Goal: Navigation & Orientation: Go to known website

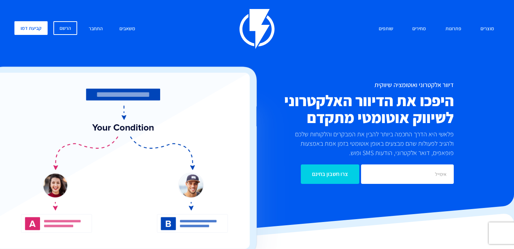
click at [317, 121] on h2 "היפכו את הדיוור האלקטרוני לשיווק אוטומטי מתקדם" at bounding box center [338, 109] width 232 height 34
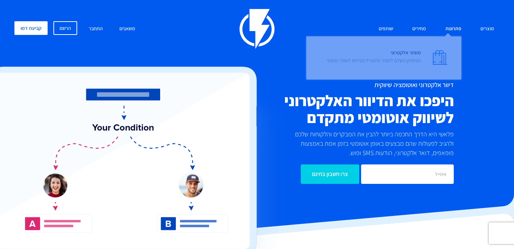
click at [454, 25] on link "פתרונות" at bounding box center [453, 29] width 27 height 16
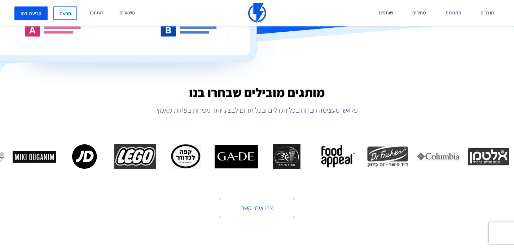
scroll to position [201, 0]
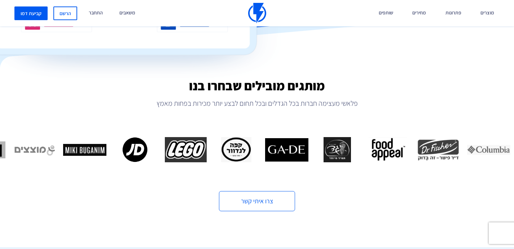
drag, startPoint x: 271, startPoint y: 137, endPoint x: 195, endPoint y: 132, distance: 75.8
click at [195, 132] on div "מותגים מובילים שבחרו בנו פלאשי מעצימה חברות בכל הגדלים ובכל תחום לבצע יותר מכיר…" at bounding box center [257, 145] width 514 height 133
drag, startPoint x: 237, startPoint y: 136, endPoint x: 344, endPoint y: 137, distance: 106.7
click at [344, 137] on div "מותגים מובילים שבחרו בנו פלאשי מעצימה חברות בכל הגדלים ובכל תחום לבצע יותר מכיר…" at bounding box center [257, 145] width 514 height 133
drag, startPoint x: 204, startPoint y: 132, endPoint x: 171, endPoint y: 133, distance: 32.4
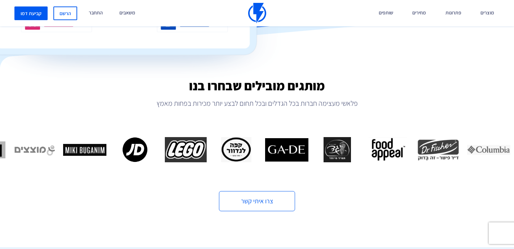
click at [173, 133] on div "מותגים מובילים שבחרו בנו פלאשי מעצימה חברות בכל הגדלים ובכל תחום לבצע יותר מכיר…" at bounding box center [257, 145] width 514 height 133
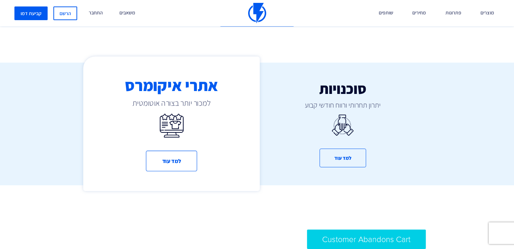
scroll to position [407, 0]
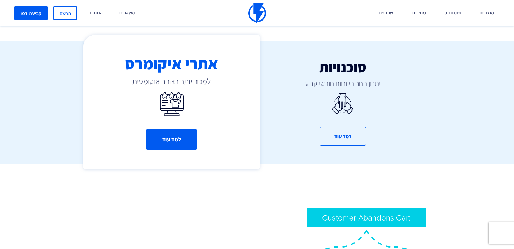
click at [176, 143] on button "למד עוד" at bounding box center [171, 140] width 51 height 21
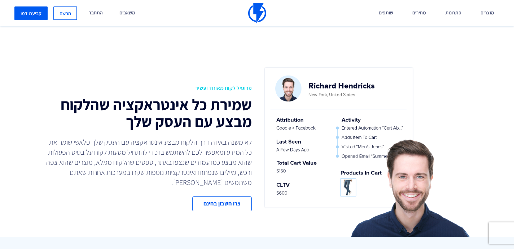
scroll to position [415, 0]
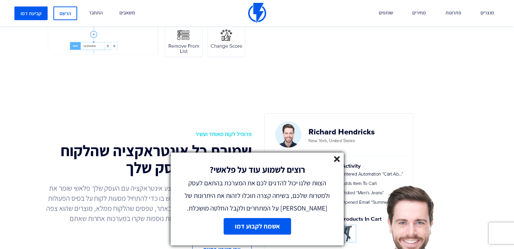
click at [337, 156] on icon at bounding box center [337, 159] width 6 height 6
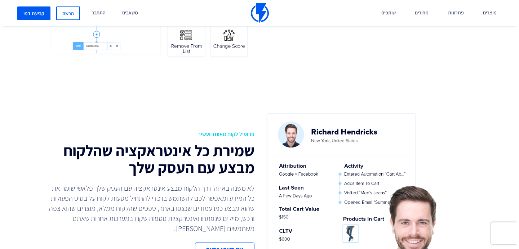
scroll to position [416, 0]
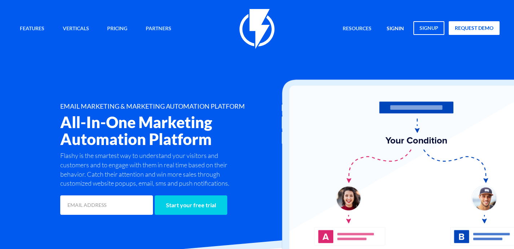
click at [399, 27] on link "signin" at bounding box center [395, 29] width 28 height 16
